Goal: Task Accomplishment & Management: Use online tool/utility

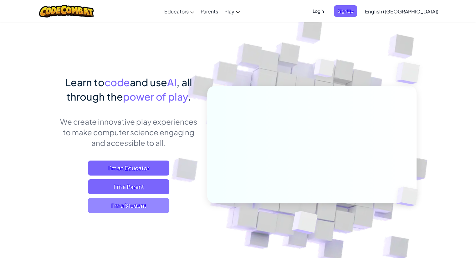
click at [150, 206] on span "I'm a Student" at bounding box center [128, 205] width 81 height 15
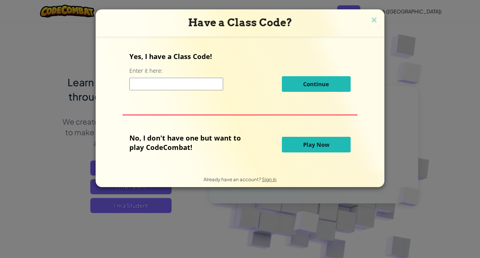
click at [310, 145] on span "Play Now" at bounding box center [316, 145] width 26 height 8
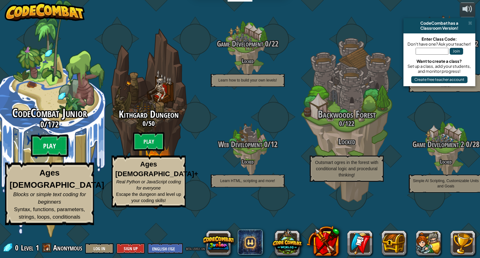
click at [54, 157] on btn "Play" at bounding box center [50, 146] width 38 height 23
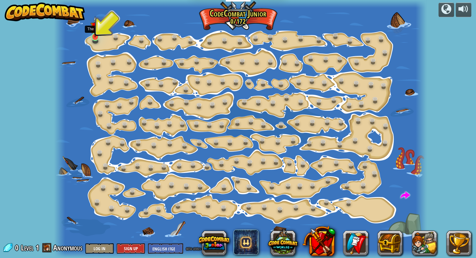
click at [96, 35] on img at bounding box center [94, 27] width 9 height 22
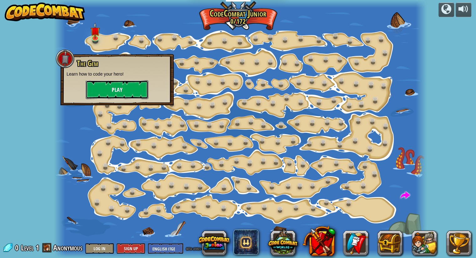
click at [110, 89] on button "Play" at bounding box center [117, 89] width 63 height 19
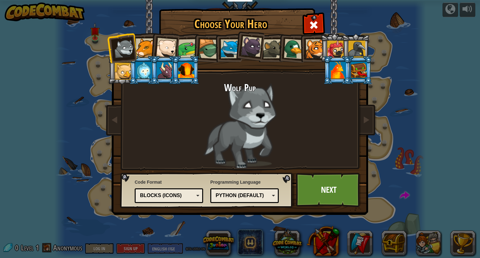
click at [144, 43] on div at bounding box center [145, 47] width 19 height 19
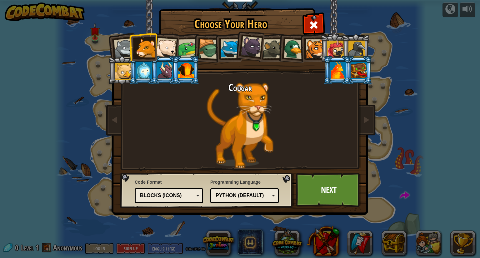
click at [164, 42] on div at bounding box center [166, 48] width 21 height 21
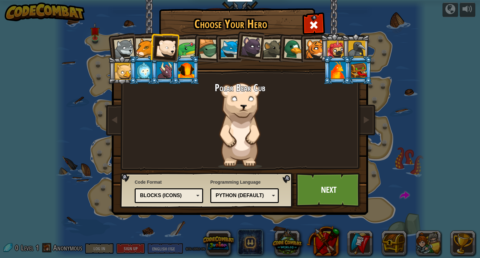
click at [237, 197] on div "Python (Default)" at bounding box center [243, 195] width 54 height 7
click at [190, 51] on div at bounding box center [187, 48] width 19 height 19
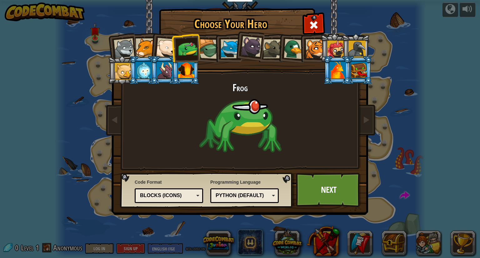
click at [203, 48] on div at bounding box center [209, 49] width 20 height 20
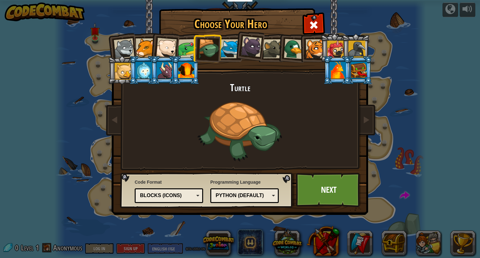
click at [222, 49] on div at bounding box center [230, 48] width 19 height 19
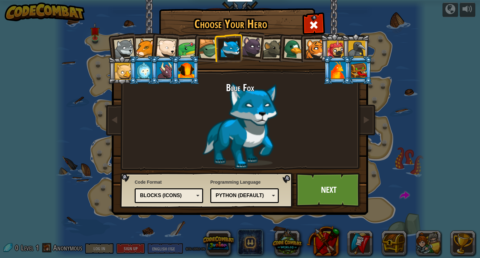
click at [253, 42] on div at bounding box center [251, 46] width 21 height 21
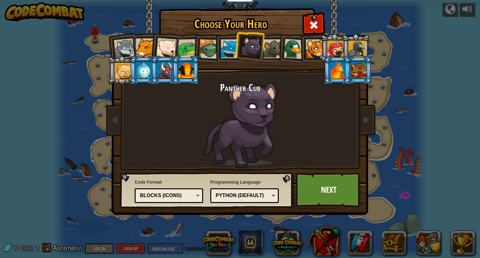
click at [273, 47] on div at bounding box center [272, 48] width 19 height 19
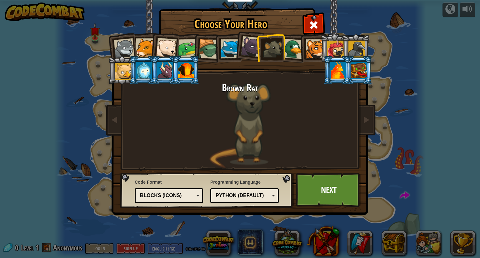
click at [295, 48] on div at bounding box center [294, 49] width 20 height 20
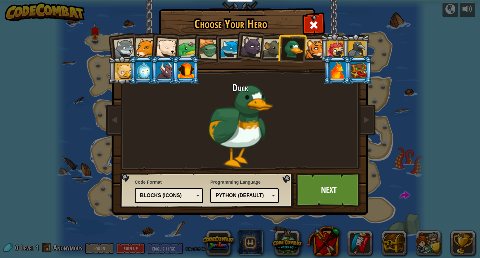
click at [310, 47] on div at bounding box center [315, 48] width 19 height 19
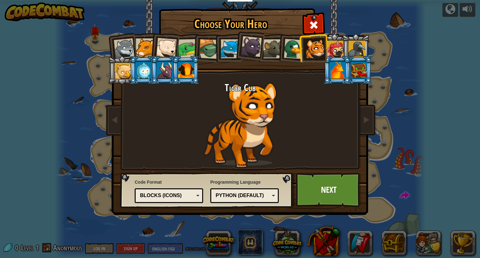
click at [334, 44] on div at bounding box center [335, 49] width 17 height 17
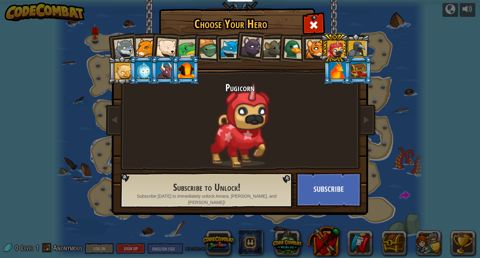
click at [353, 44] on div at bounding box center [357, 49] width 17 height 17
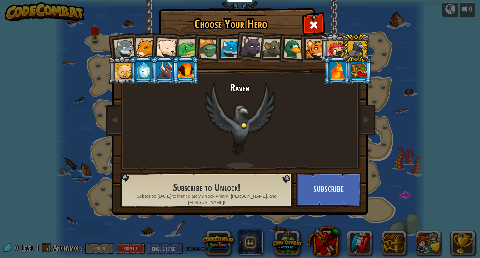
click at [362, 64] on div at bounding box center [359, 70] width 16 height 17
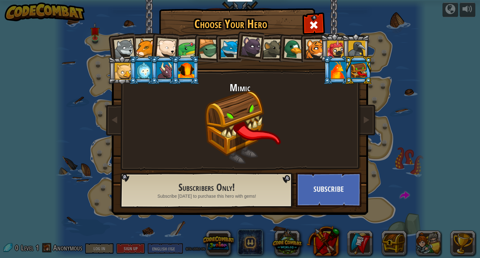
click at [332, 67] on div at bounding box center [338, 70] width 16 height 17
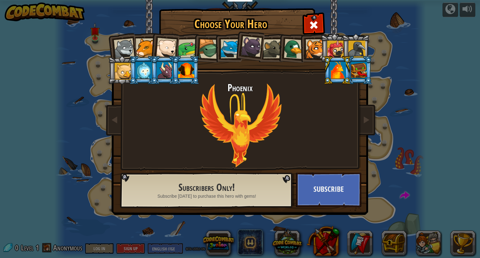
click at [185, 76] on div at bounding box center [186, 70] width 16 height 17
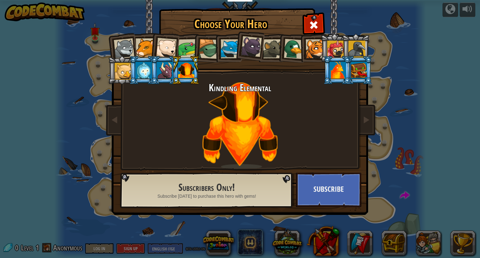
click at [164, 70] on div at bounding box center [165, 70] width 16 height 17
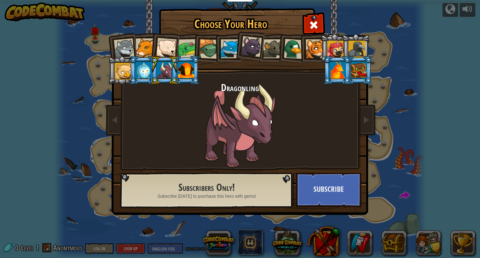
click at [151, 70] on li at bounding box center [164, 70] width 28 height 28
click at [135, 69] on li at bounding box center [143, 70] width 28 height 28
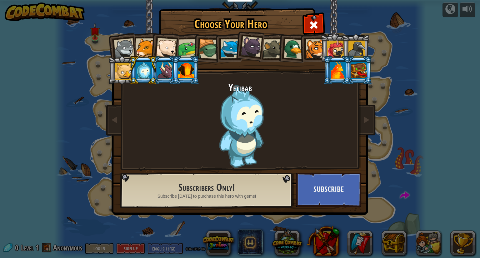
click at [124, 70] on div at bounding box center [123, 71] width 17 height 17
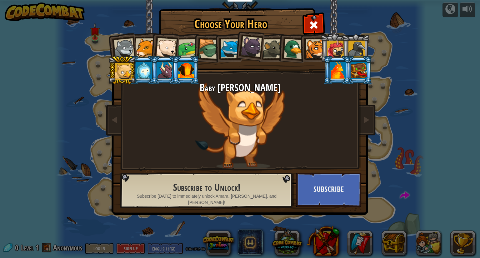
click at [337, 70] on div at bounding box center [338, 70] width 16 height 17
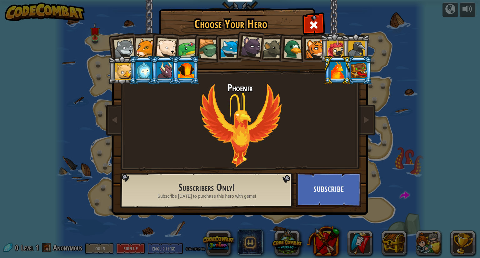
click at [181, 70] on div at bounding box center [186, 70] width 16 height 17
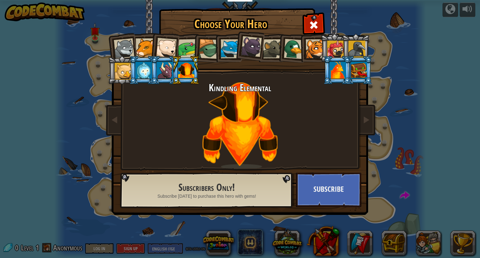
click at [238, 40] on li at bounding box center [249, 45] width 31 height 31
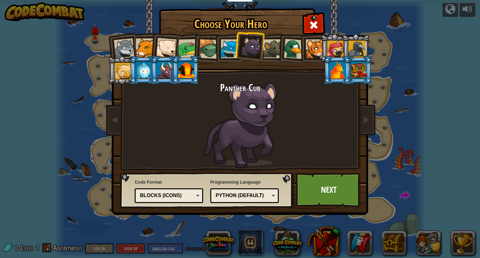
click at [227, 43] on div at bounding box center [230, 48] width 19 height 19
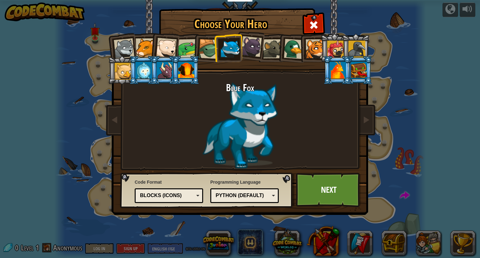
click at [167, 48] on div at bounding box center [166, 48] width 21 height 21
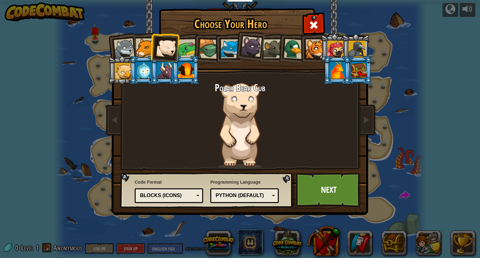
click at [256, 46] on div at bounding box center [251, 46] width 21 height 21
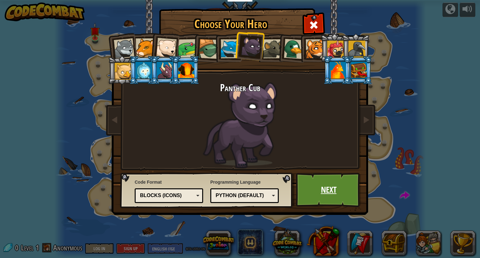
click at [322, 185] on link "Next" at bounding box center [328, 190] width 65 height 34
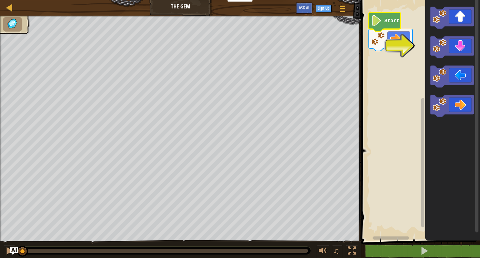
click at [384, 20] on icon "Blockly Workspace" at bounding box center [385, 22] width 32 height 19
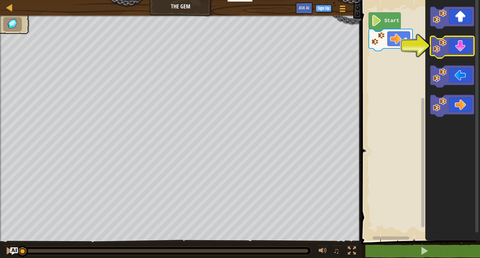
click at [458, 46] on icon "Blockly Workspace" at bounding box center [453, 47] width 44 height 22
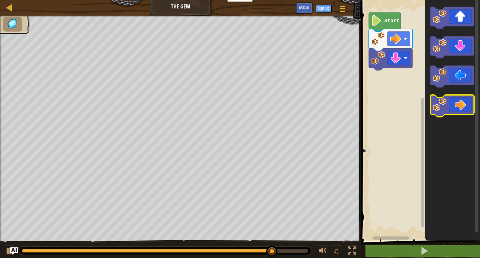
click at [459, 105] on icon "Blockly Workspace" at bounding box center [453, 106] width 44 height 22
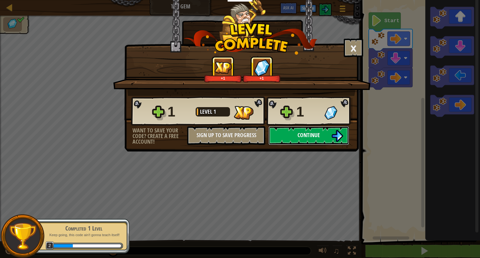
click at [311, 129] on button "Continue" at bounding box center [309, 135] width 81 height 19
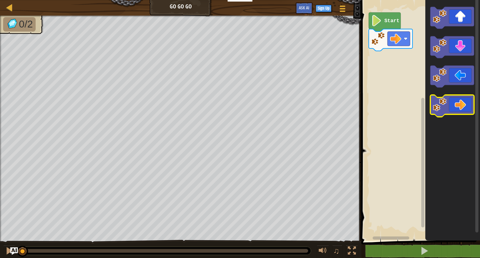
click at [454, 106] on icon "Blockly Workspace" at bounding box center [453, 106] width 44 height 22
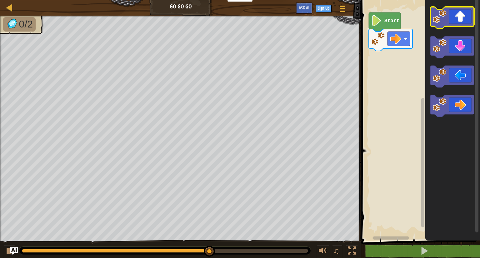
click at [457, 22] on icon "Blockly Workspace" at bounding box center [453, 18] width 44 height 22
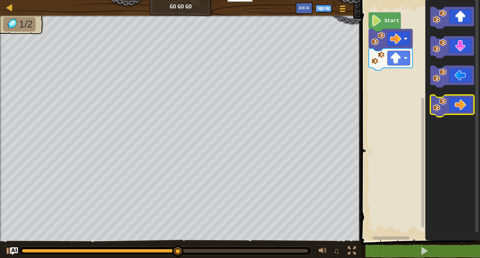
click at [463, 100] on icon "Blockly Workspace" at bounding box center [453, 106] width 44 height 22
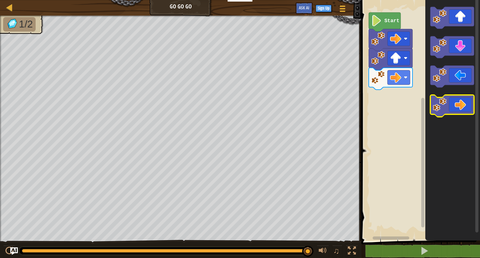
click at [463, 101] on icon "Blockly Workspace" at bounding box center [453, 106] width 44 height 22
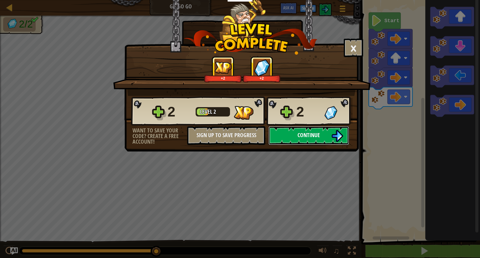
click at [325, 132] on button "Continue" at bounding box center [309, 135] width 81 height 19
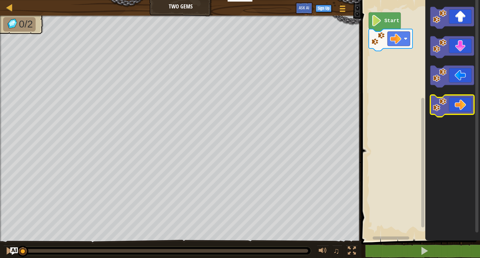
click at [455, 104] on icon "Blockly Workspace" at bounding box center [453, 106] width 44 height 22
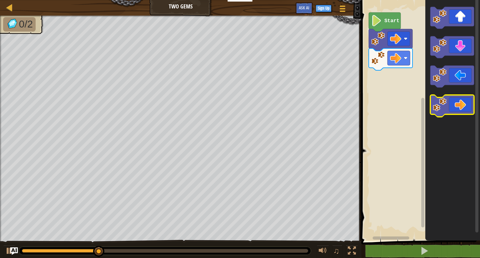
click at [455, 104] on icon "Blockly Workspace" at bounding box center [453, 106] width 44 height 22
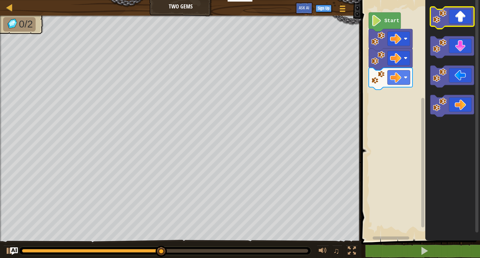
click at [453, 21] on icon "Blockly Workspace" at bounding box center [453, 18] width 44 height 22
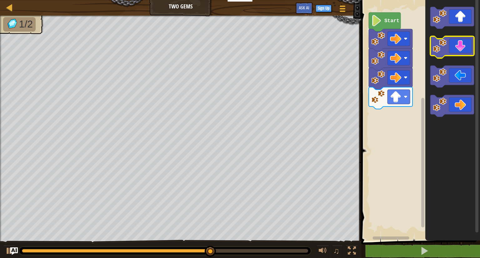
click at [453, 52] on icon "Blockly Workspace" at bounding box center [453, 47] width 44 height 22
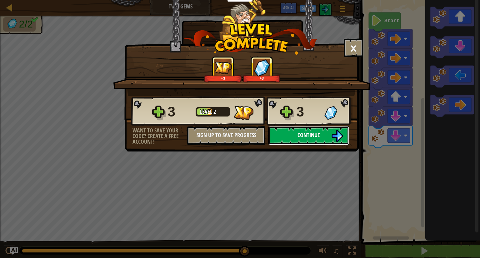
click at [309, 135] on span "Continue" at bounding box center [309, 135] width 23 height 8
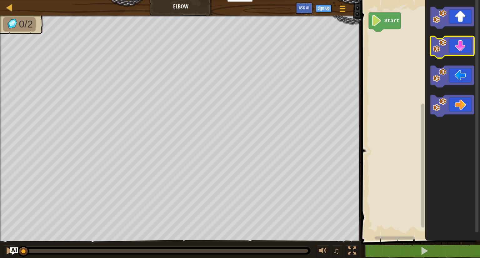
click at [452, 52] on icon "Blockly Workspace" at bounding box center [453, 47] width 44 height 22
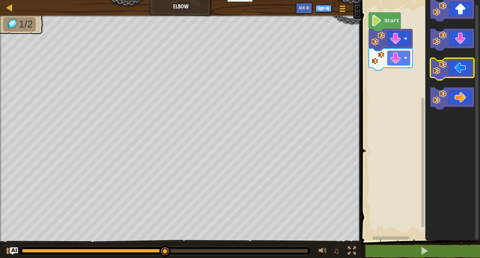
click at [455, 74] on g "Blockly Workspace" at bounding box center [453, 54] width 44 height 110
click at [455, 74] on icon "Blockly Workspace" at bounding box center [453, 69] width 44 height 22
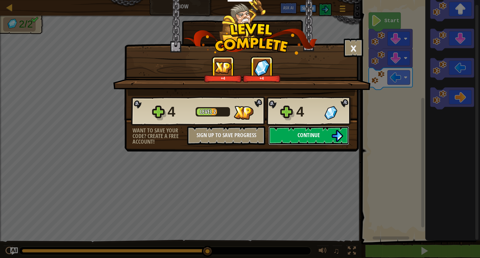
click at [337, 133] on img at bounding box center [338, 136] width 12 height 12
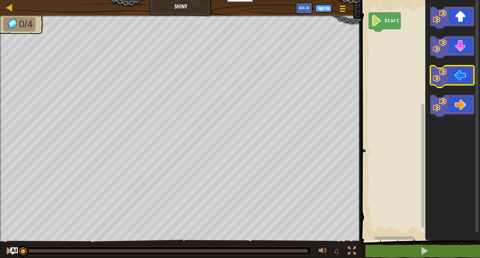
click at [463, 78] on icon "Blockly Workspace" at bounding box center [453, 77] width 44 height 22
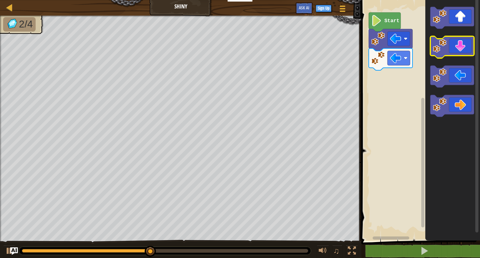
click at [461, 48] on icon "Blockly Workspace" at bounding box center [453, 47] width 44 height 22
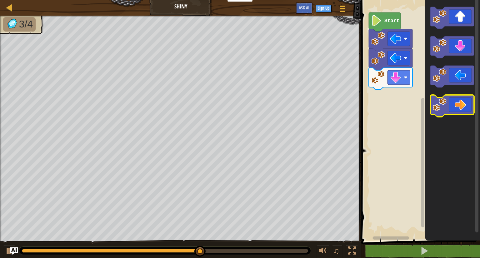
click at [463, 104] on icon "Blockly Workspace" at bounding box center [453, 106] width 44 height 22
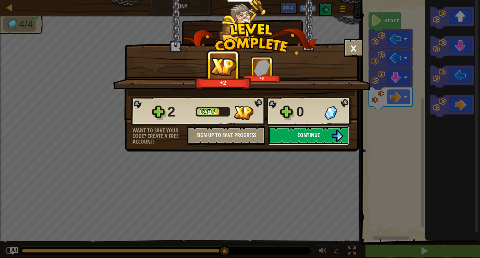
click at [337, 138] on img at bounding box center [338, 136] width 12 height 12
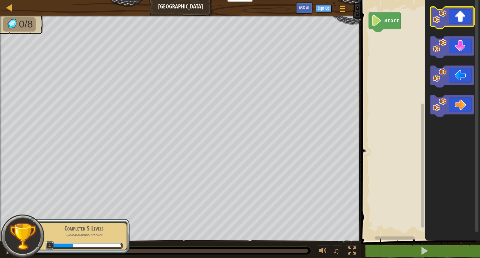
click at [458, 23] on icon "Blockly Workspace" at bounding box center [453, 18] width 44 height 22
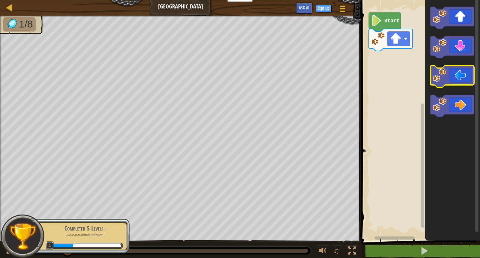
click at [459, 77] on icon "Blockly Workspace" at bounding box center [453, 77] width 44 height 22
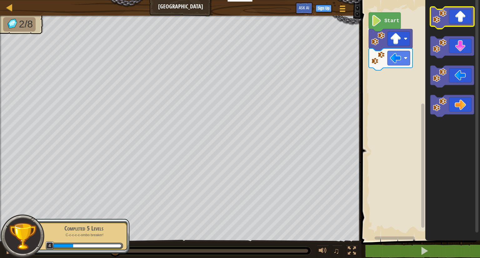
click at [454, 22] on icon "Blockly Workspace" at bounding box center [453, 18] width 44 height 22
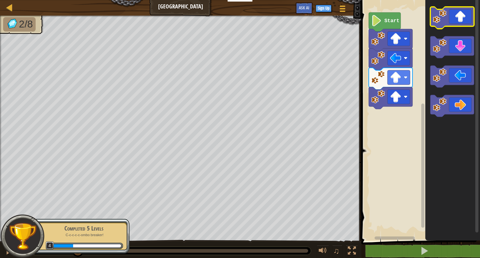
click at [454, 22] on icon "Blockly Workspace" at bounding box center [453, 18] width 44 height 22
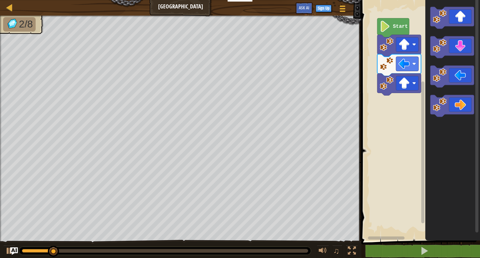
click at [422, 130] on div "Start" at bounding box center [420, 119] width 121 height 244
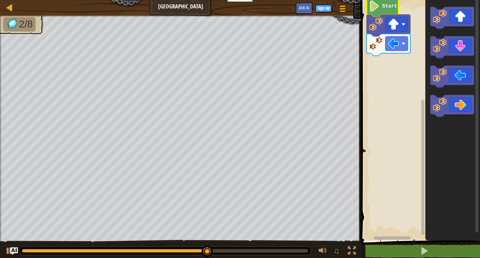
click at [374, 8] on image "Blockly Workspace" at bounding box center [374, 6] width 11 height 11
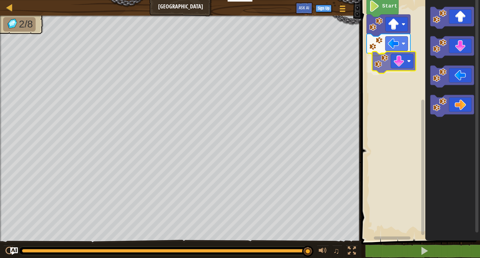
click at [395, 68] on div "Start" at bounding box center [420, 119] width 121 height 244
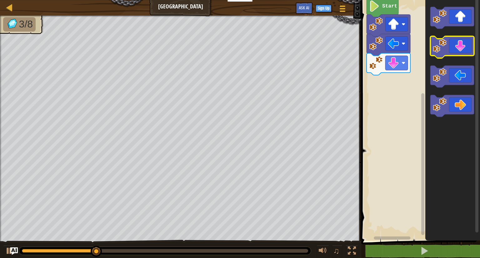
click at [448, 50] on icon "Blockly Workspace" at bounding box center [453, 47] width 44 height 22
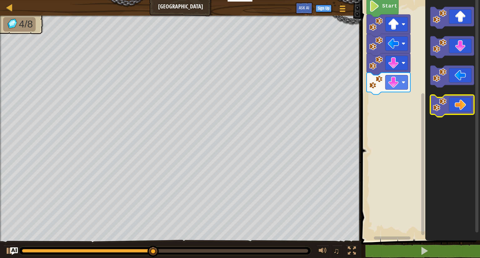
click at [461, 104] on icon "Blockly Workspace" at bounding box center [453, 106] width 44 height 22
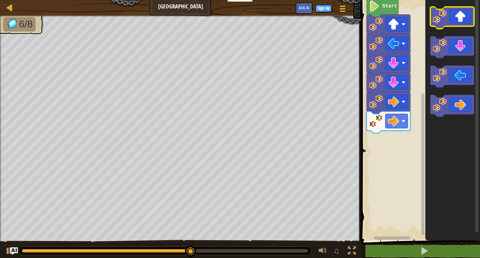
click at [462, 17] on icon "Blockly Workspace" at bounding box center [453, 18] width 44 height 22
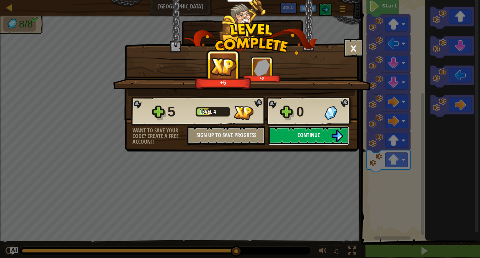
click at [301, 133] on span "Continue" at bounding box center [309, 135] width 23 height 8
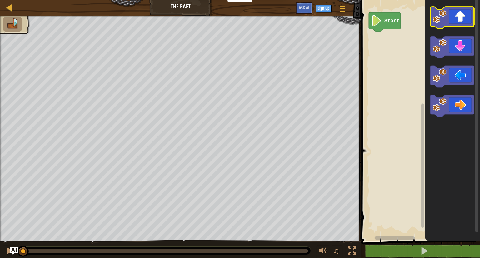
click at [460, 22] on icon "Blockly Workspace" at bounding box center [453, 18] width 44 height 22
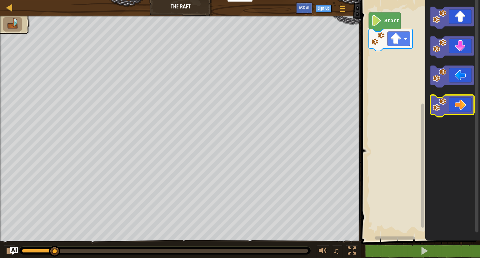
click at [458, 104] on icon "Blockly Workspace" at bounding box center [453, 106] width 44 height 22
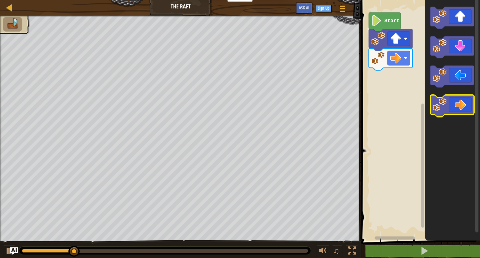
click at [458, 104] on icon "Blockly Workspace" at bounding box center [453, 106] width 44 height 22
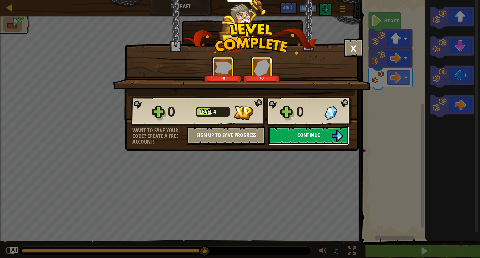
click at [336, 135] on img at bounding box center [338, 136] width 12 height 12
